Goal: Task Accomplishment & Management: Complete application form

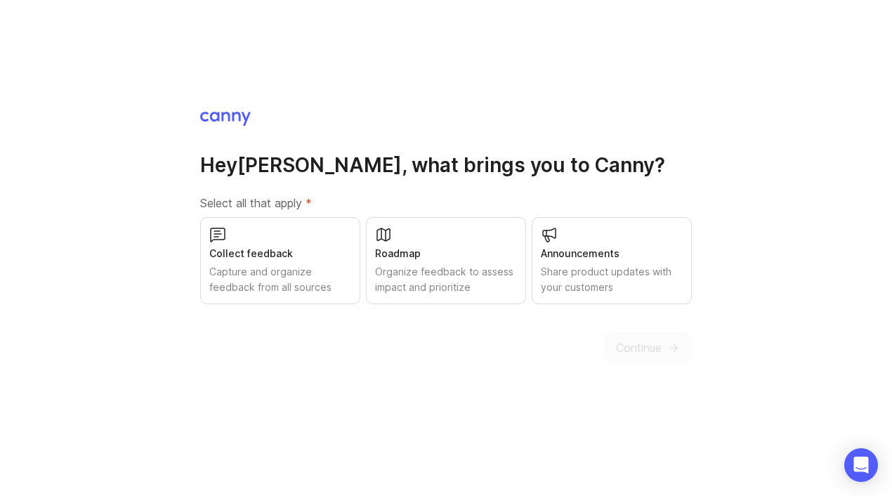
click at [286, 254] on div "Collect feedback" at bounding box center [280, 253] width 142 height 15
click at [692, 352] on div "Hey [PERSON_NAME] , what brings you to [GEOGRAPHIC_DATA]? Select all that apply…" at bounding box center [446, 248] width 892 height 496
click at [661, 348] on span "Continue" at bounding box center [639, 347] width 46 height 17
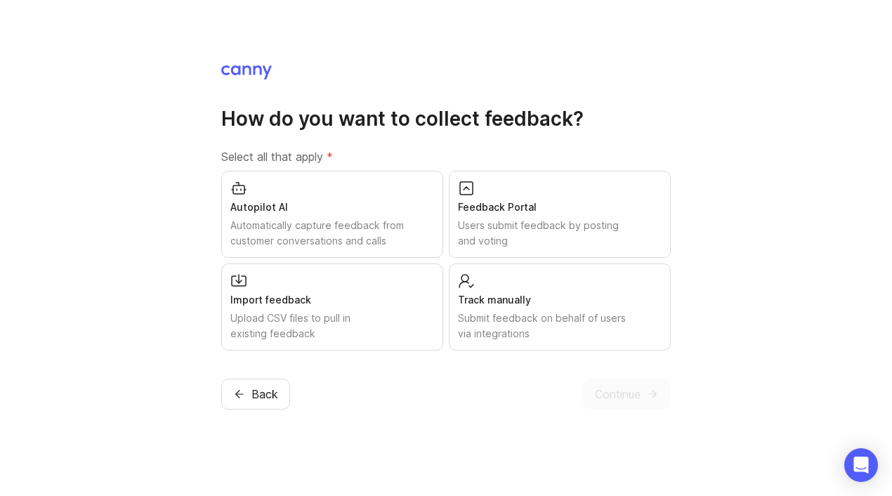
click at [567, 210] on div "Feedback Portal" at bounding box center [560, 206] width 204 height 15
click at [633, 387] on span "Continue" at bounding box center [618, 394] width 46 height 17
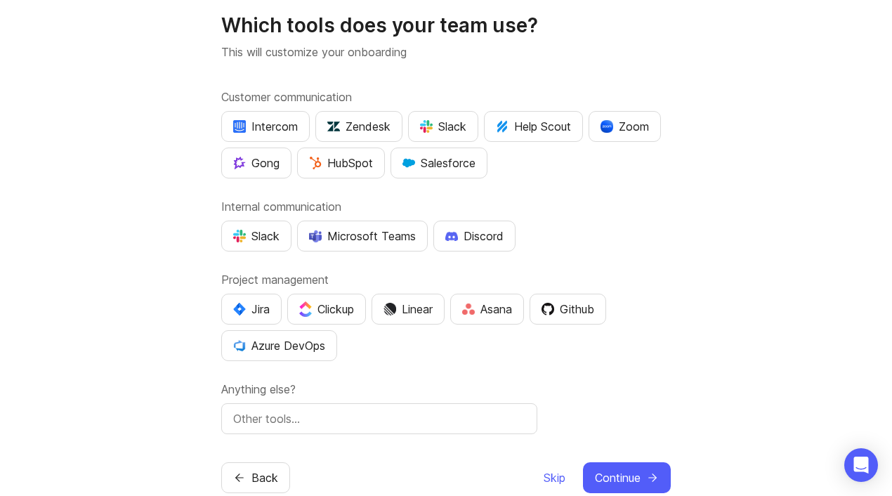
scroll to position [21, 0]
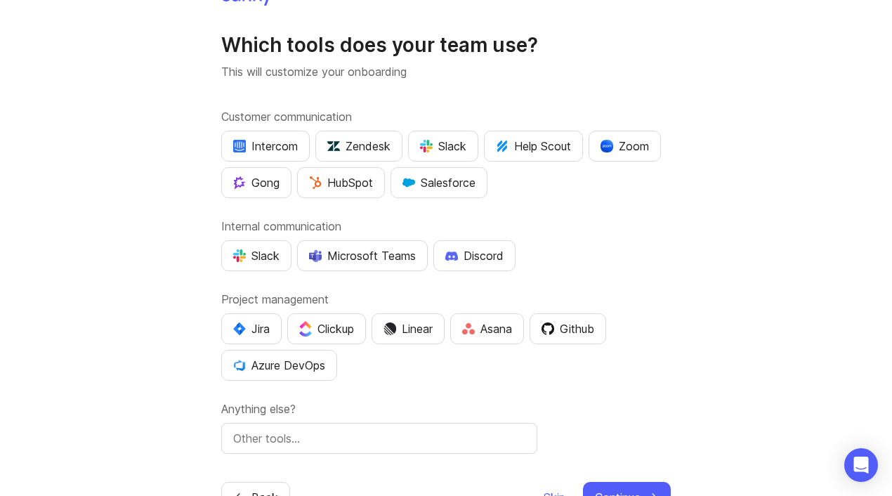
click at [237, 257] on img "button" at bounding box center [239, 255] width 13 height 13
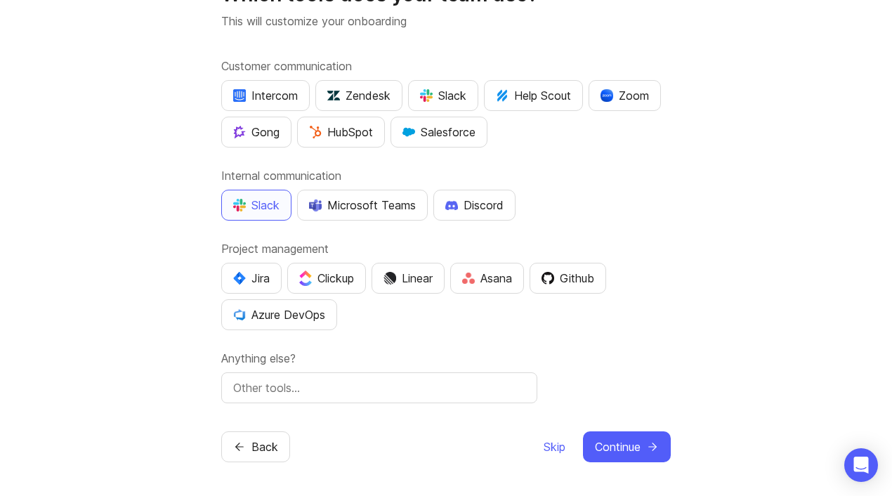
click at [442, 138] on div "Salesforce" at bounding box center [438, 132] width 73 height 17
click at [442, 96] on div "Slack" at bounding box center [443, 95] width 46 height 17
click at [454, 91] on div "Slack" at bounding box center [443, 95] width 46 height 17
click at [424, 128] on div "Salesforce" at bounding box center [438, 132] width 73 height 17
click at [621, 447] on span "Continue" at bounding box center [618, 446] width 46 height 17
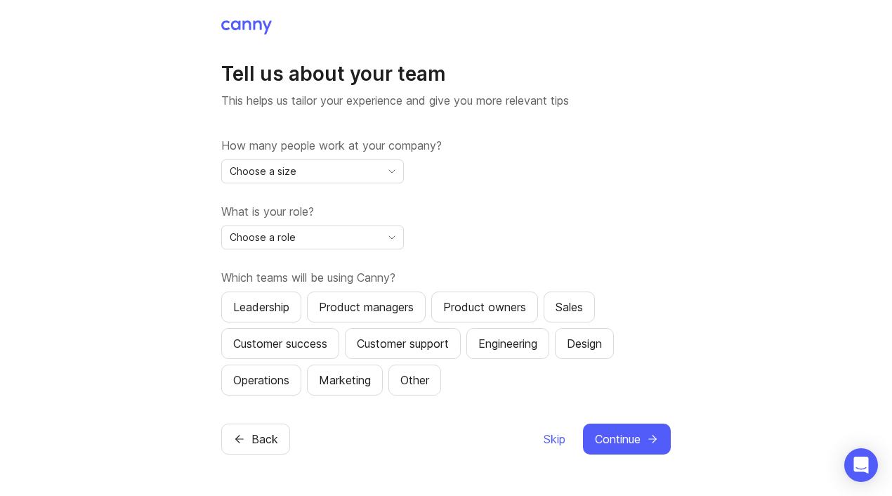
click at [626, 447] on button "Continue" at bounding box center [627, 439] width 88 height 31
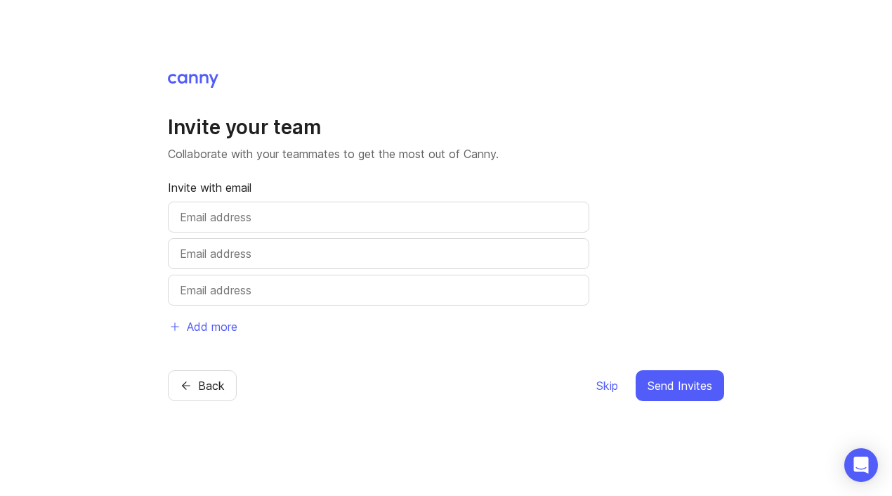
click at [593, 380] on div "Back Skip Send Invites" at bounding box center [446, 385] width 556 height 31
click at [608, 391] on span "Skip" at bounding box center [607, 385] width 22 height 17
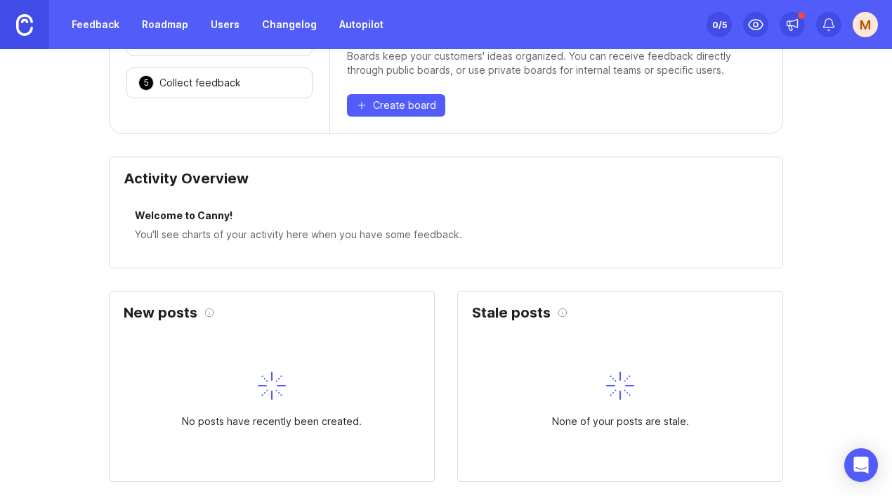
scroll to position [271, 0]
